Goal: Task Accomplishment & Management: Manage account settings

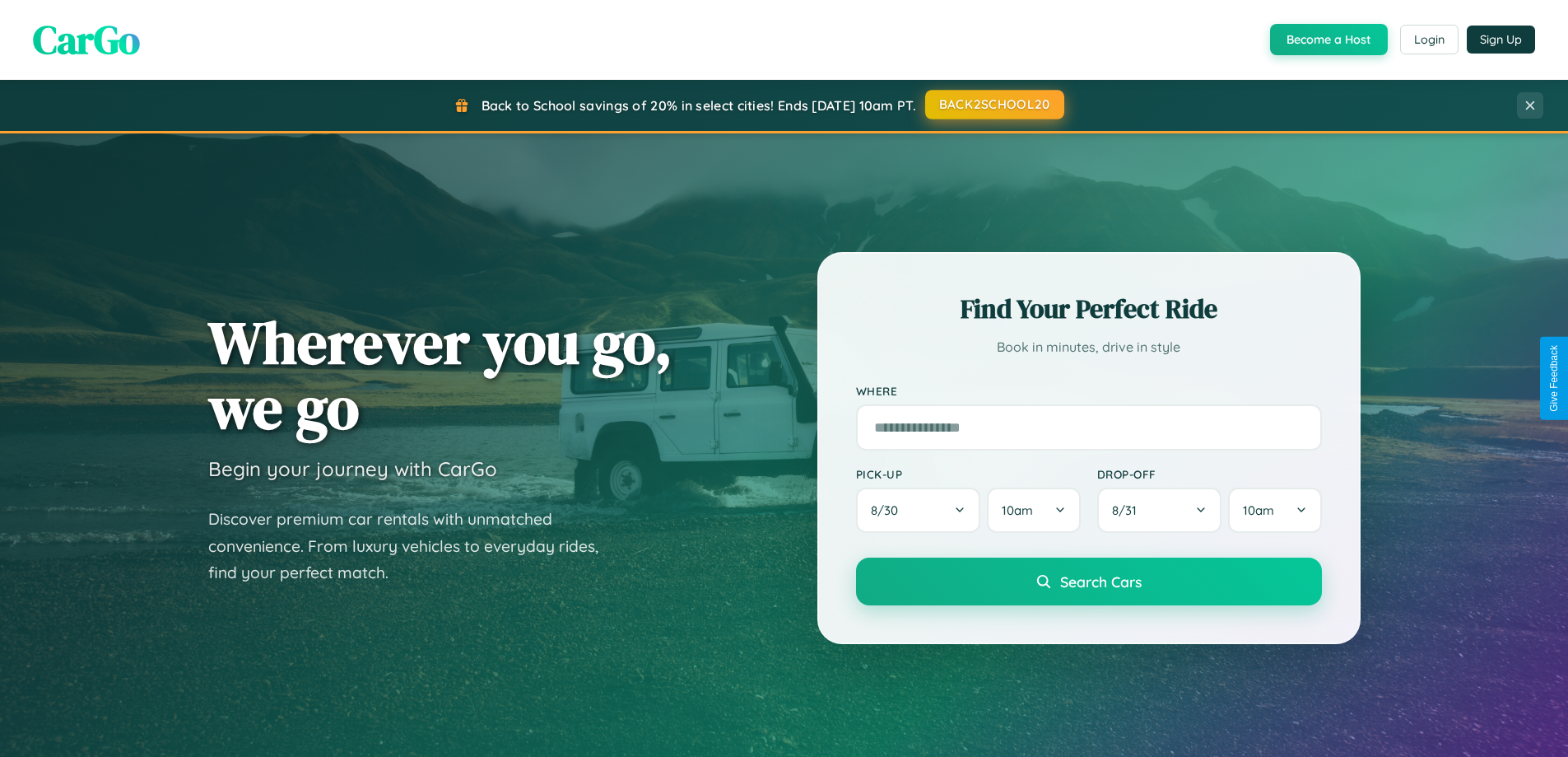
click at [994, 105] on button "BACK2SCHOOL20" at bounding box center [995, 105] width 139 height 29
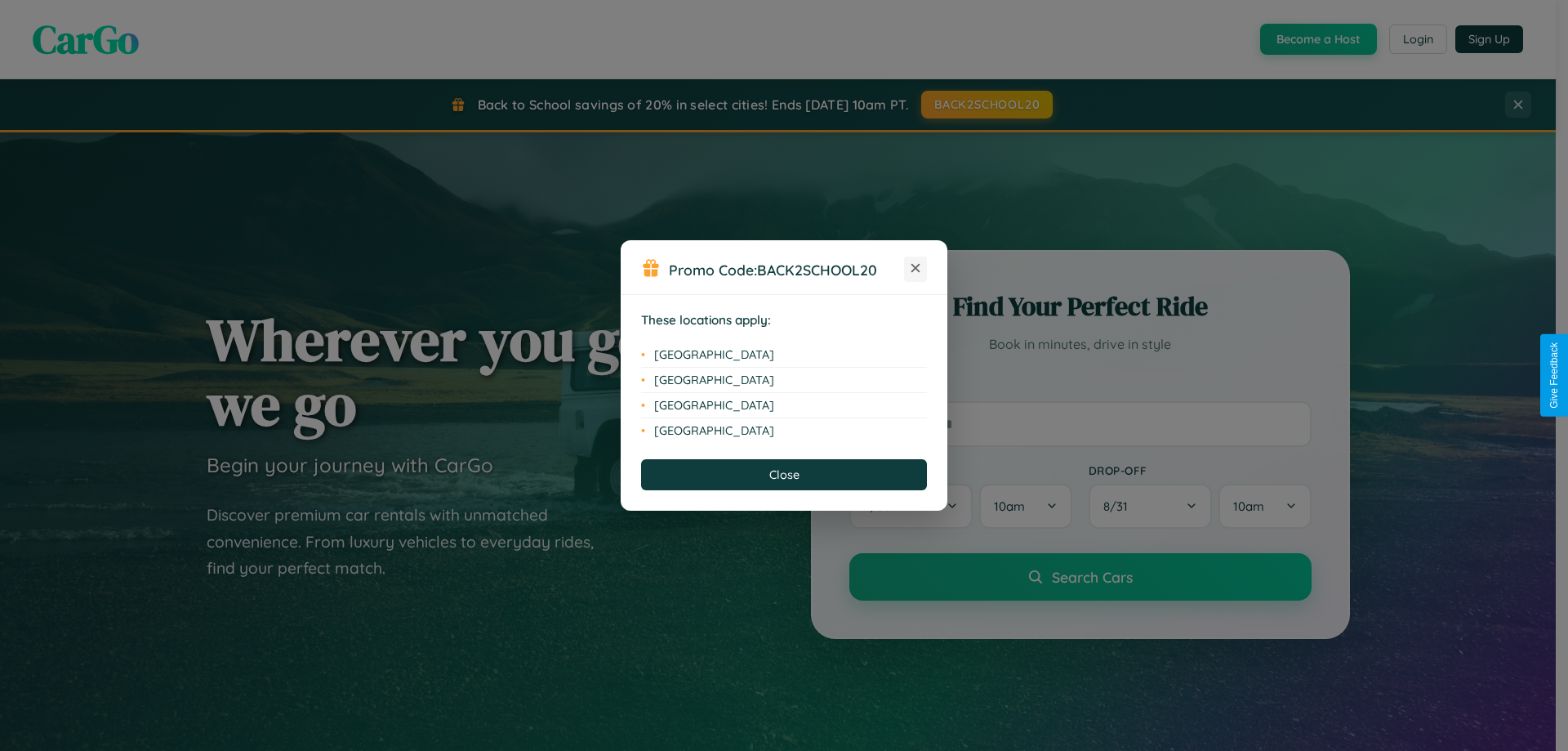
click at [915, 268] on icon at bounding box center [915, 268] width 9 height 9
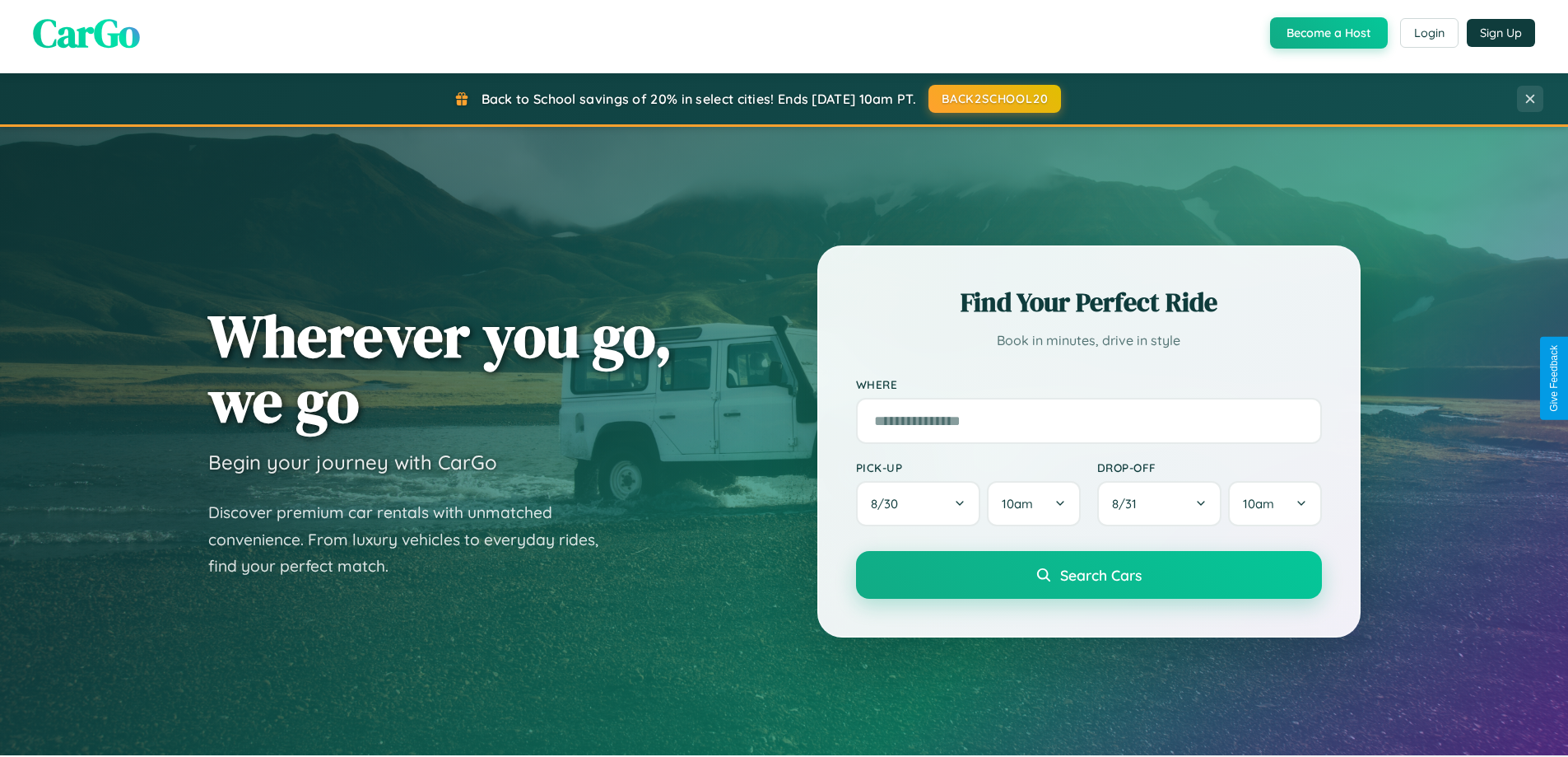
scroll to position [710, 0]
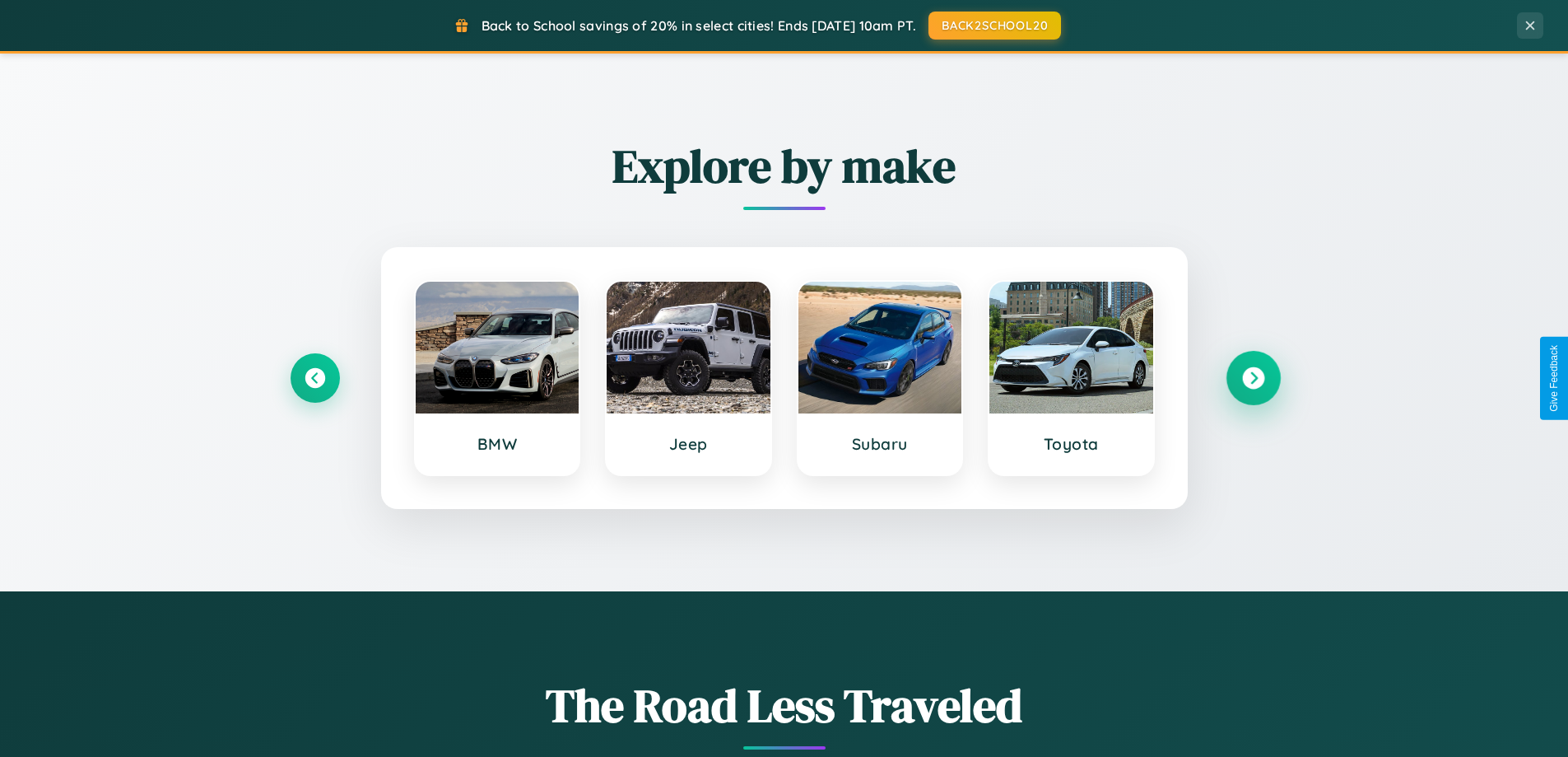
click at [1252, 378] on icon at bounding box center [1252, 378] width 23 height 23
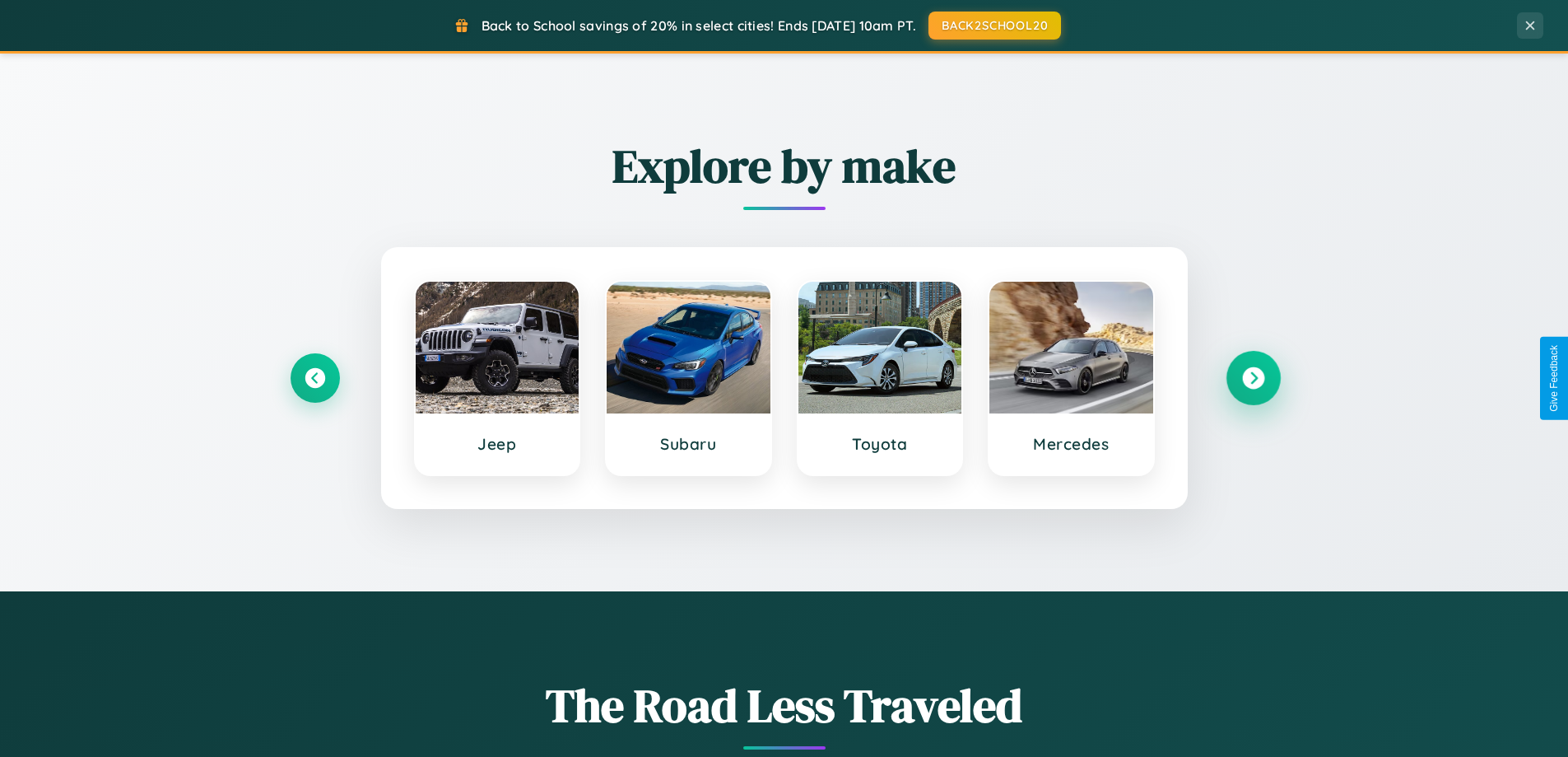
click at [1252, 378] on icon at bounding box center [1252, 378] width 23 height 23
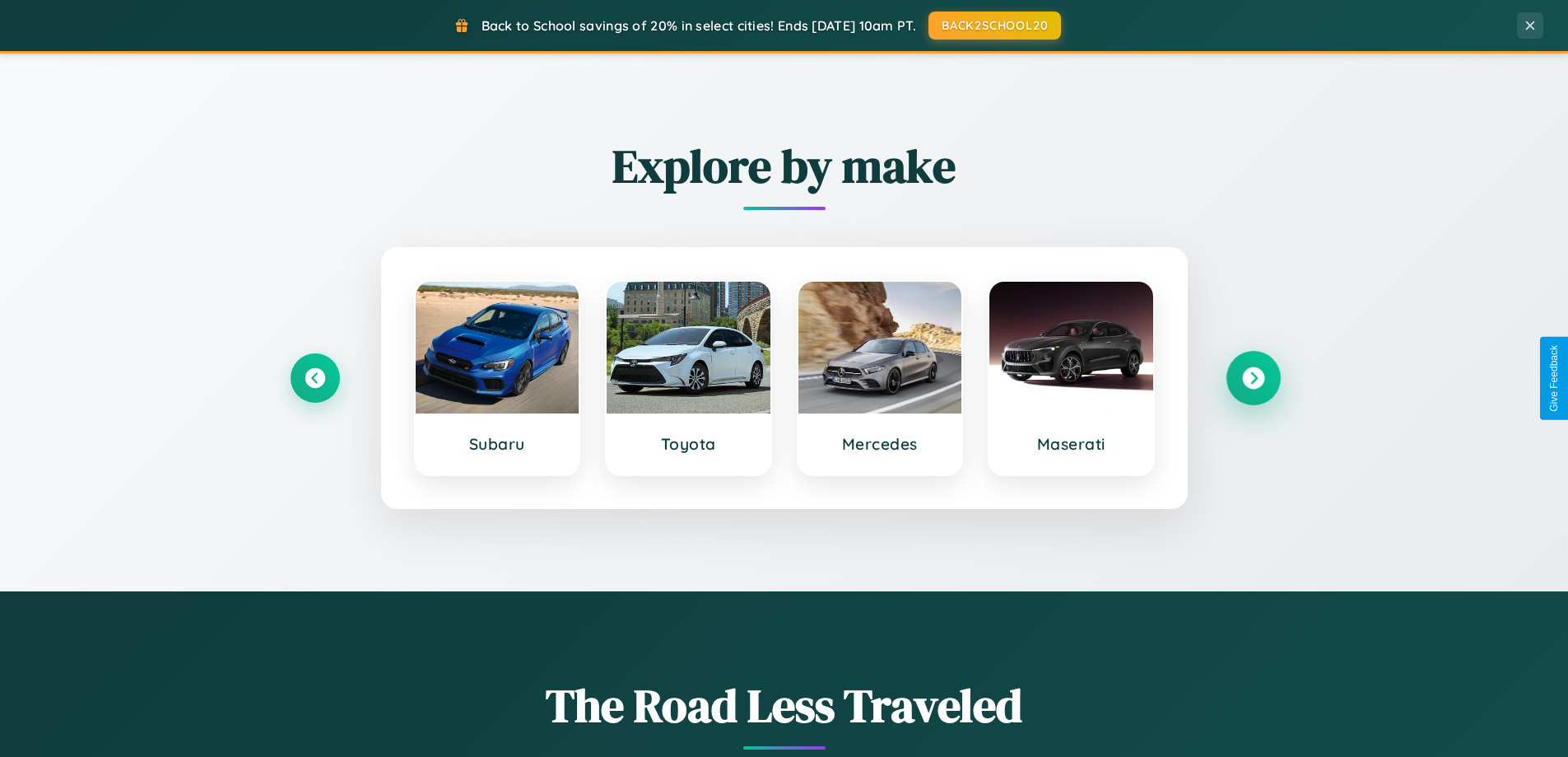
click at [1252, 378] on icon at bounding box center [1252, 378] width 23 height 23
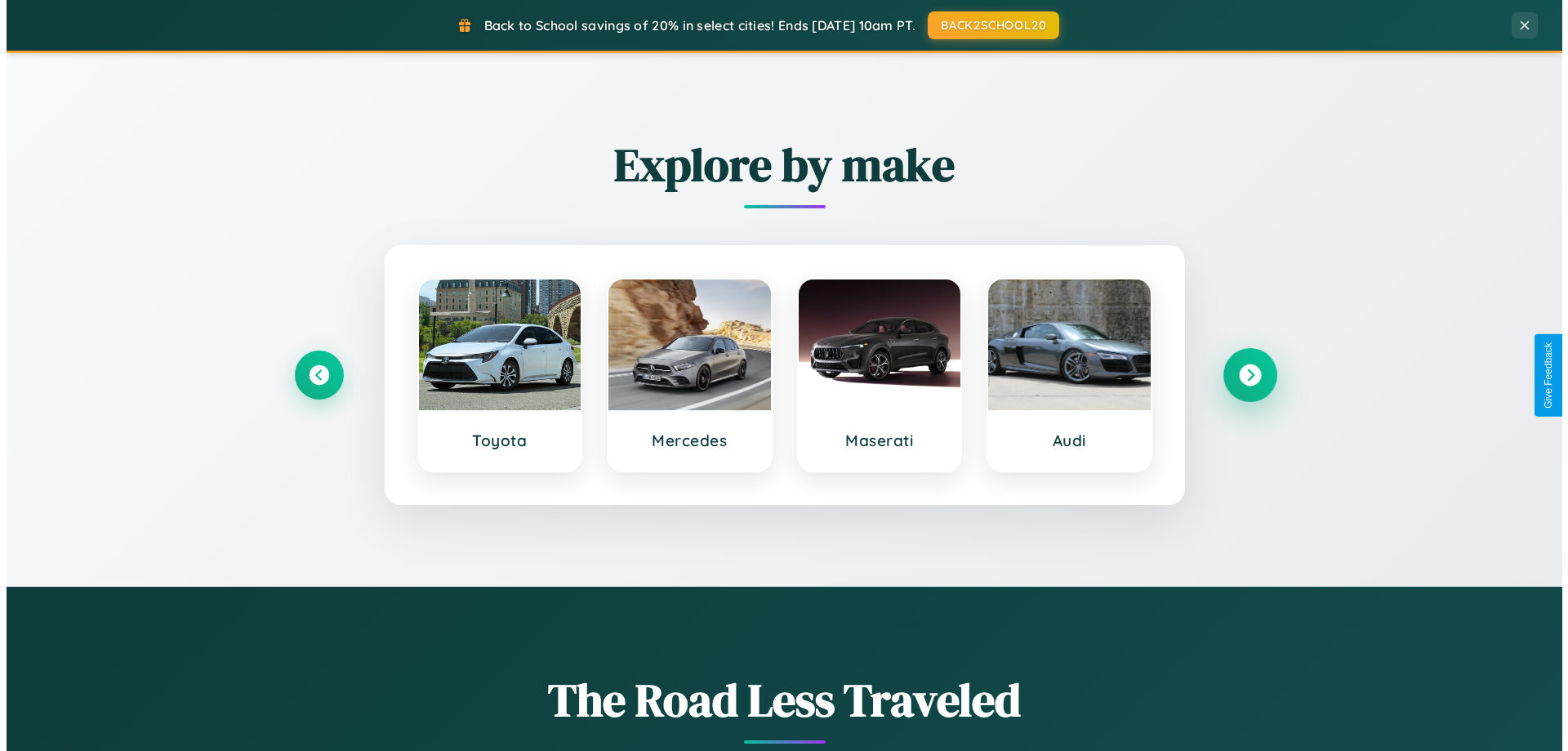
scroll to position [0, 0]
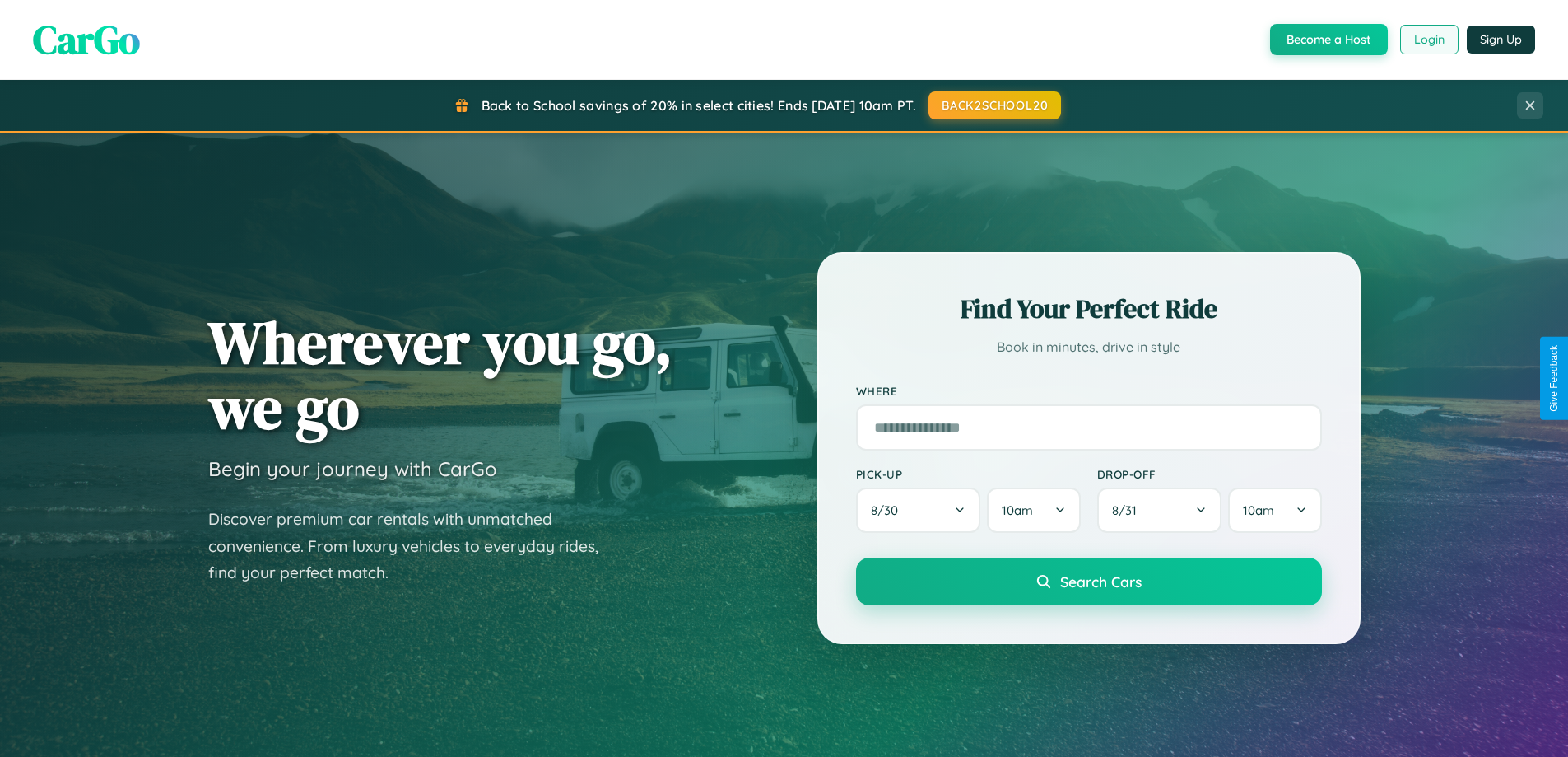
click at [1428, 39] on button "Login" at bounding box center [1429, 39] width 59 height 29
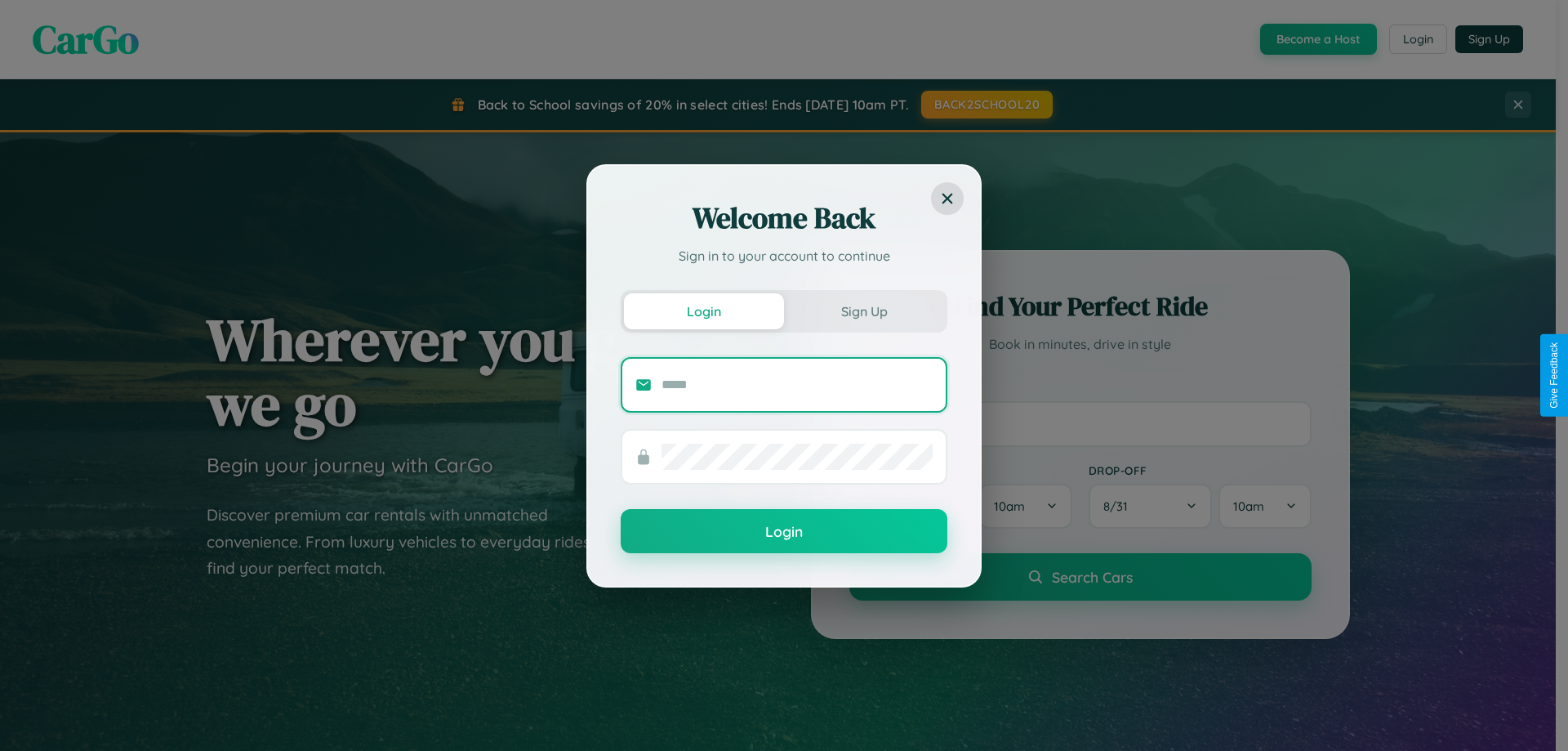
click at [798, 384] on input "text" at bounding box center [797, 384] width 271 height 26
type input "**********"
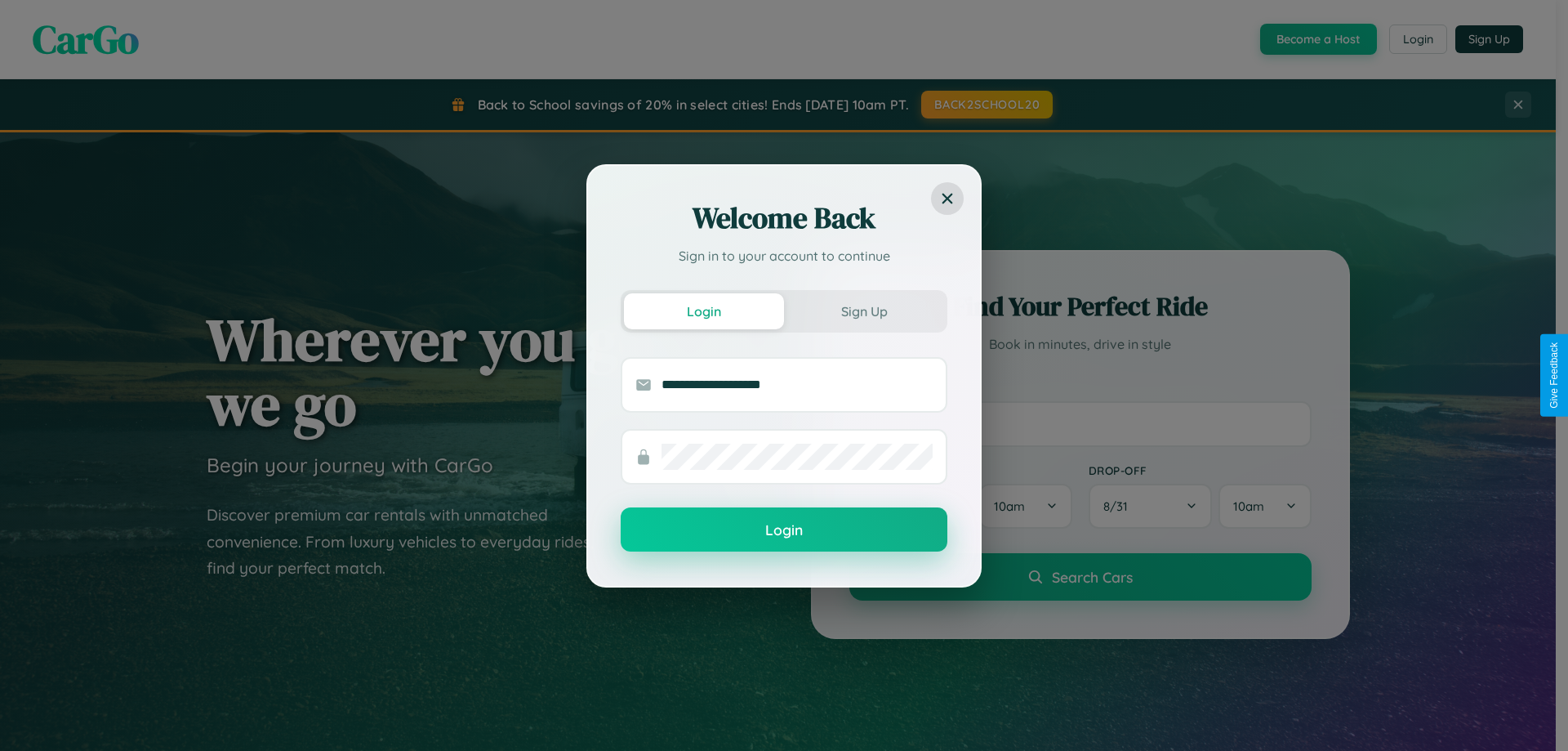
click at [784, 530] on button "Login" at bounding box center [784, 528] width 327 height 44
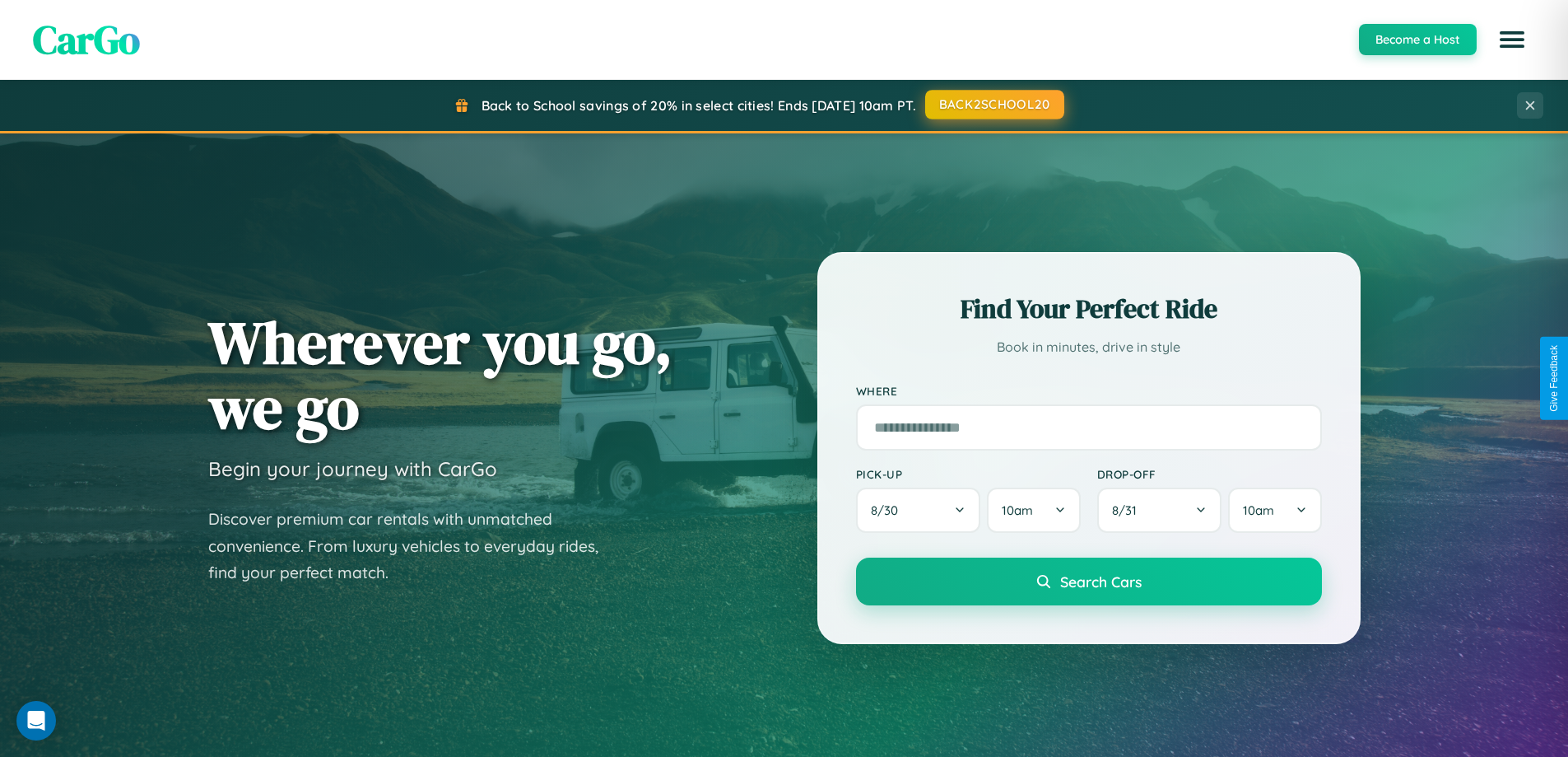
click at [994, 105] on button "BACK2SCHOOL20" at bounding box center [995, 105] width 139 height 29
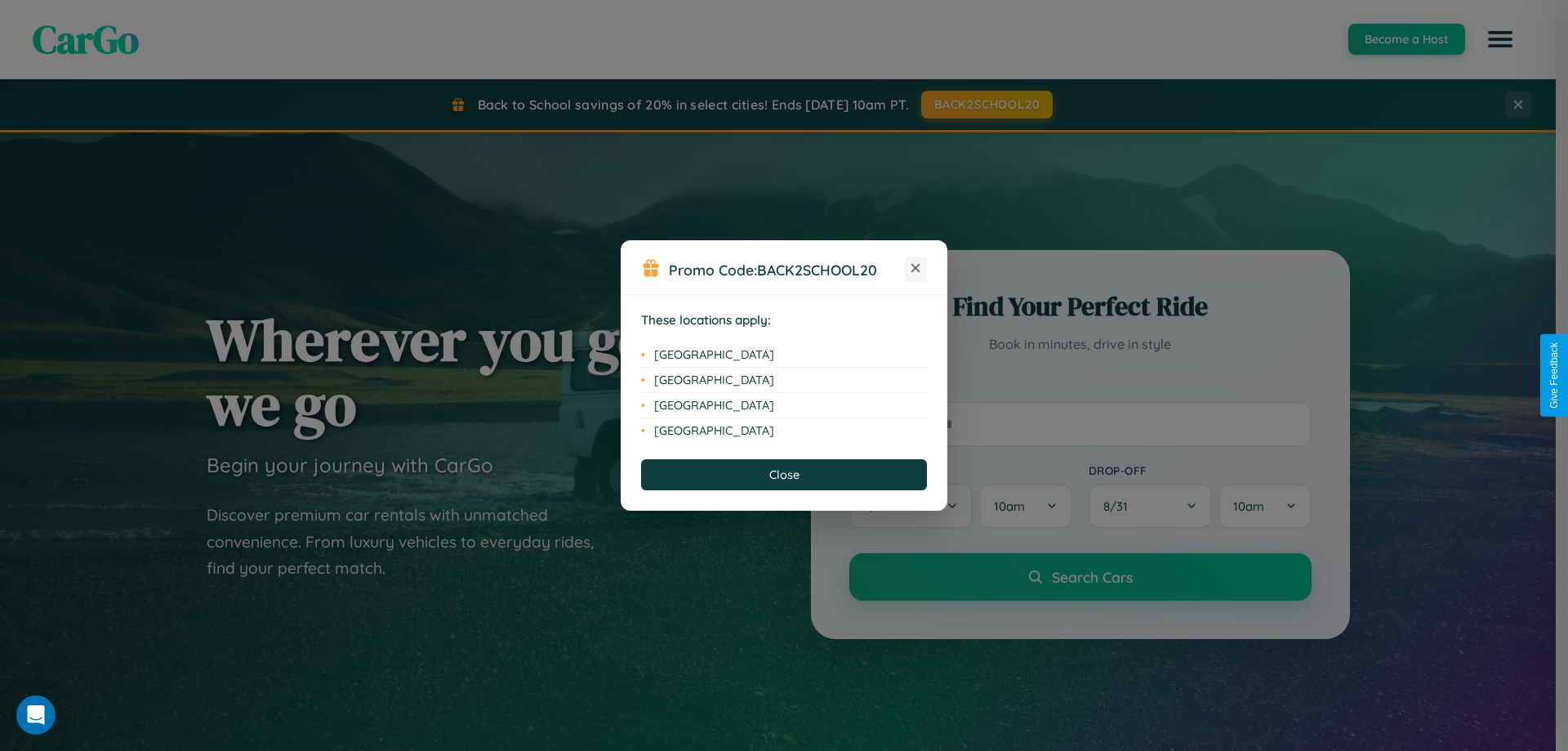
click at [915, 268] on icon at bounding box center [915, 268] width 9 height 9
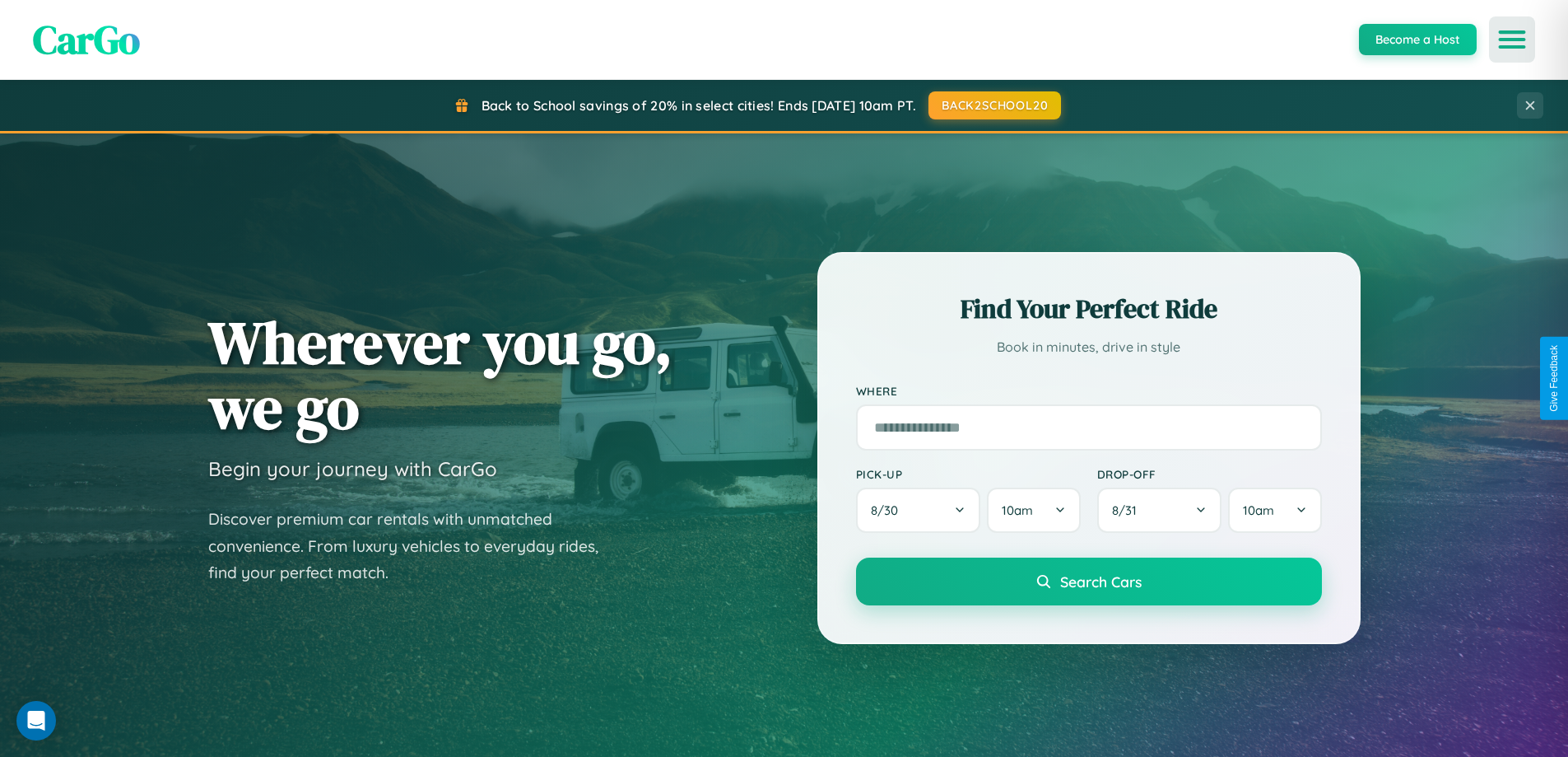
click at [1512, 39] on icon "Open menu" at bounding box center [1512, 39] width 24 height 15
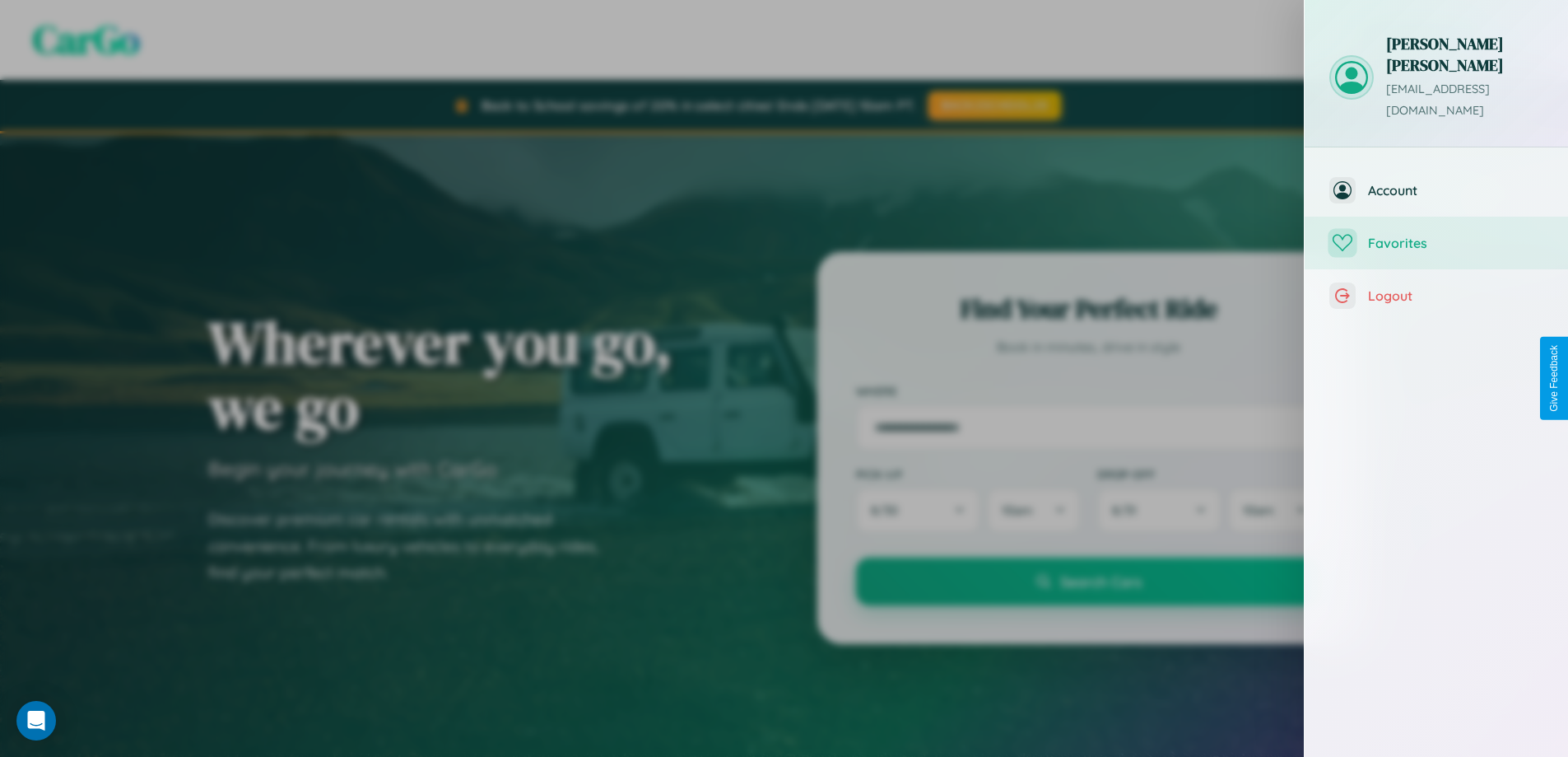
click at [1436, 234] on span "Favorites" at bounding box center [1455, 242] width 175 height 17
